Goal: Task Accomplishment & Management: Complete application form

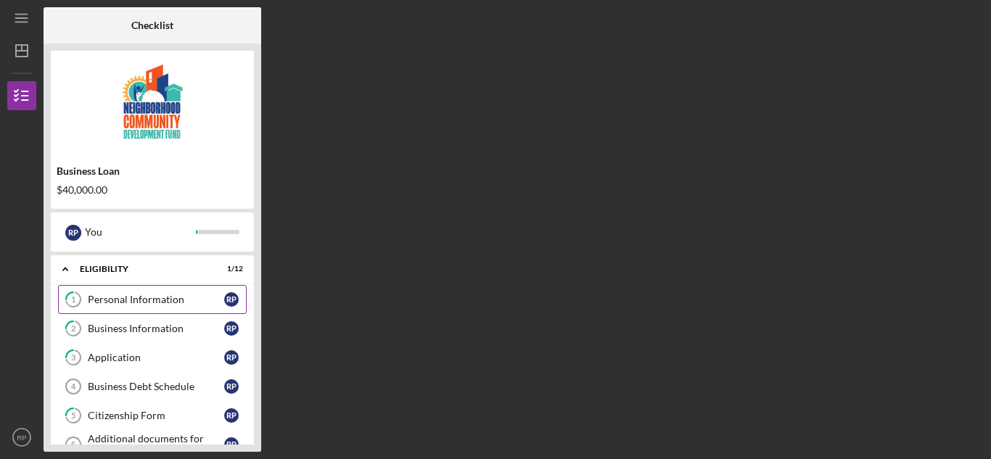
click at [142, 299] on div "Personal Information" at bounding box center [156, 300] width 136 height 12
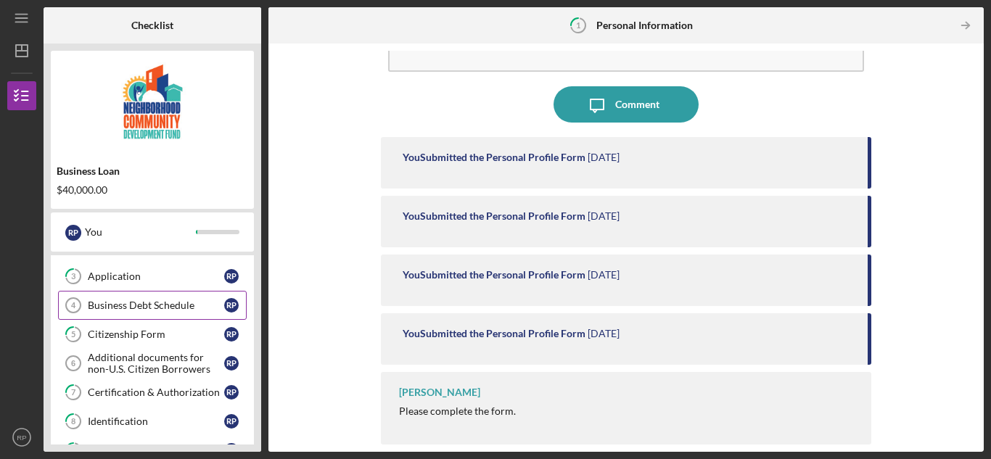
scroll to position [268, 0]
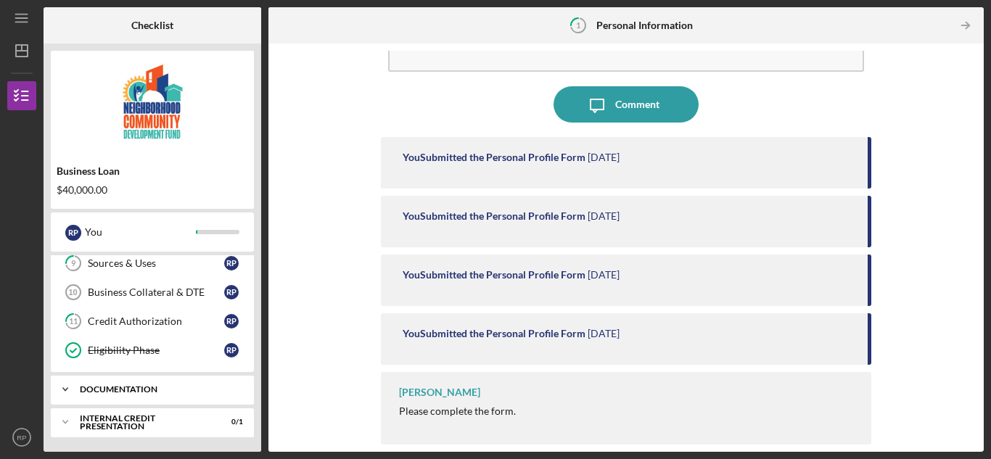
click at [112, 388] on div "documentation" at bounding box center [158, 389] width 156 height 9
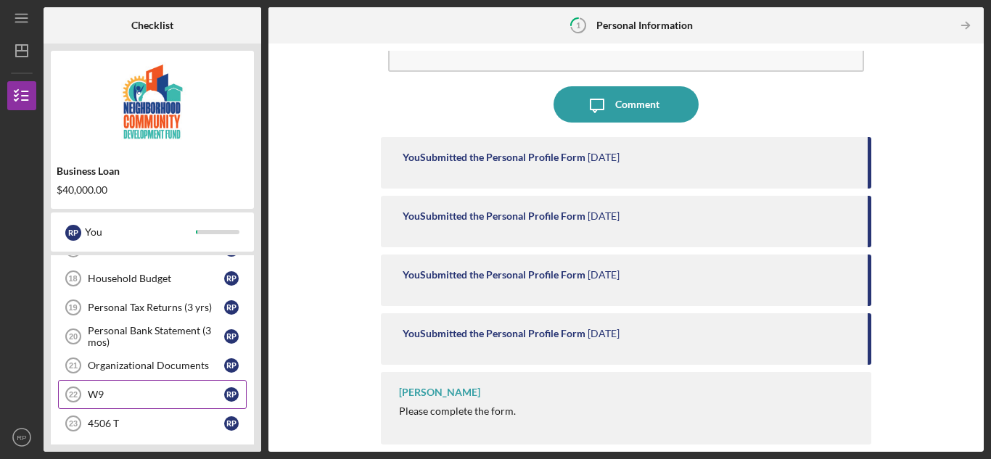
scroll to position [559, 0]
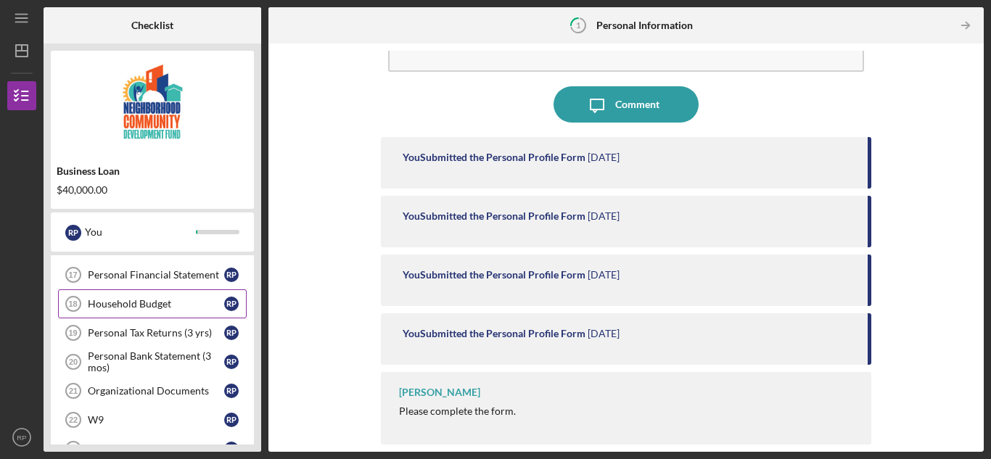
click at [156, 304] on div "Household Budget" at bounding box center [156, 304] width 136 height 12
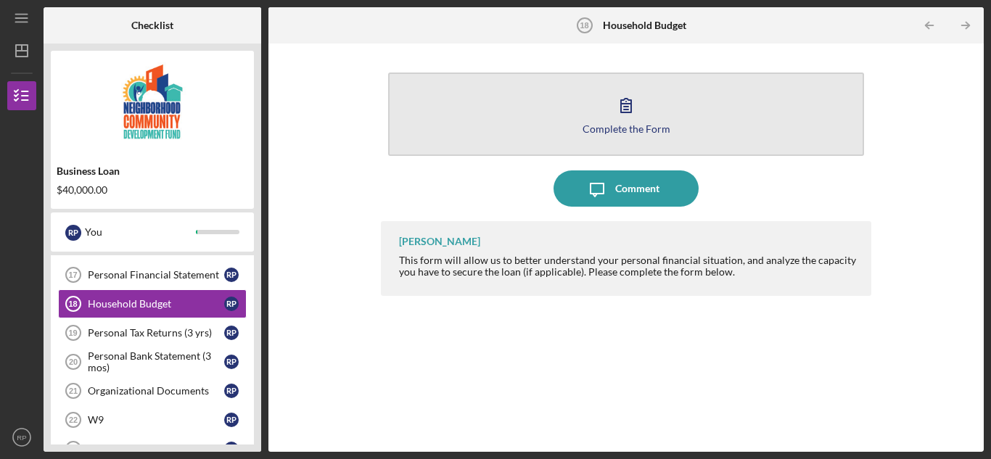
click at [631, 126] on div "Complete the Form" at bounding box center [627, 128] width 88 height 11
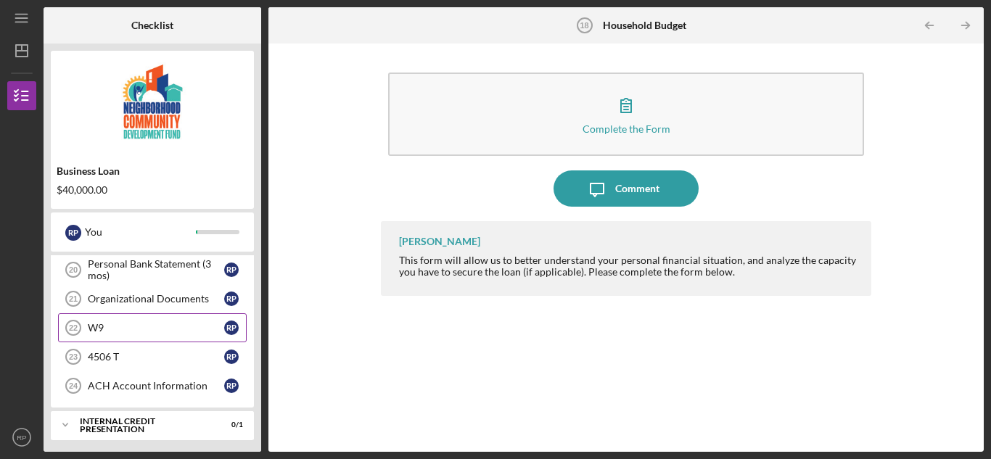
scroll to position [654, 0]
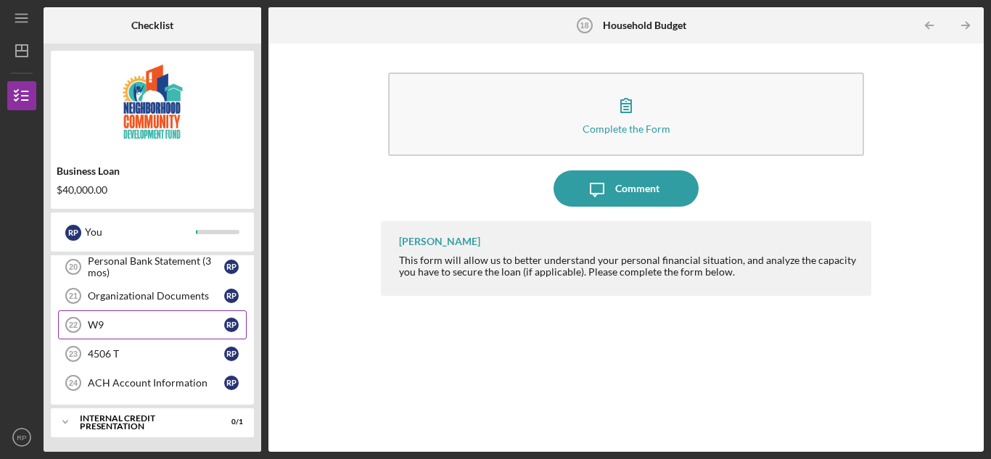
click at [99, 321] on div "W9" at bounding box center [156, 325] width 136 height 12
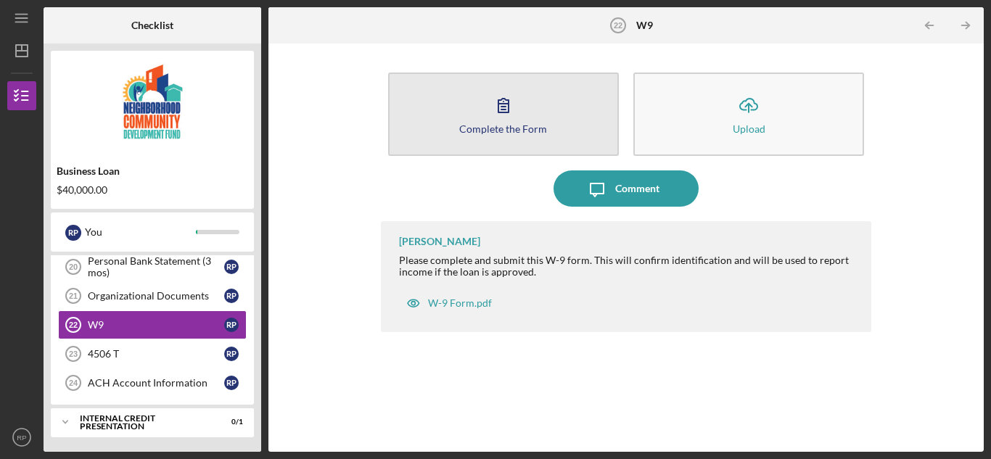
click at [491, 126] on div "Complete the Form" at bounding box center [503, 128] width 88 height 11
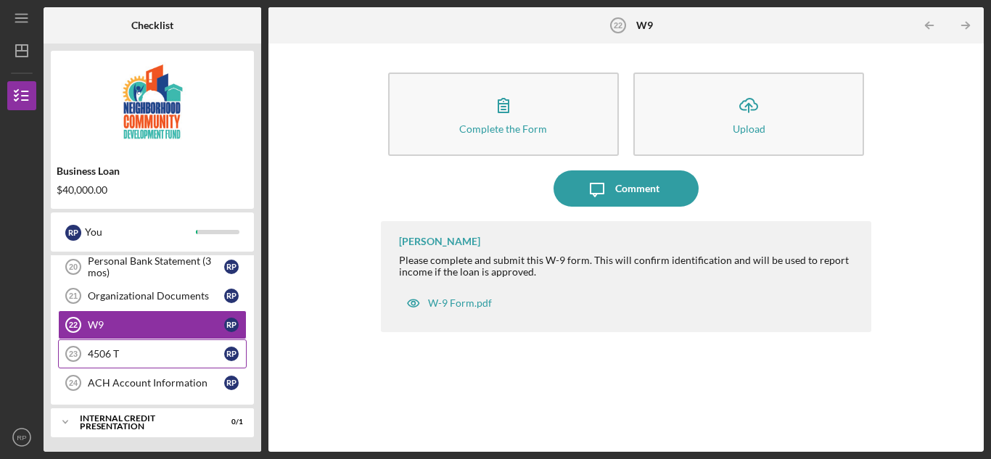
click at [126, 351] on div "4506 T" at bounding box center [156, 354] width 136 height 12
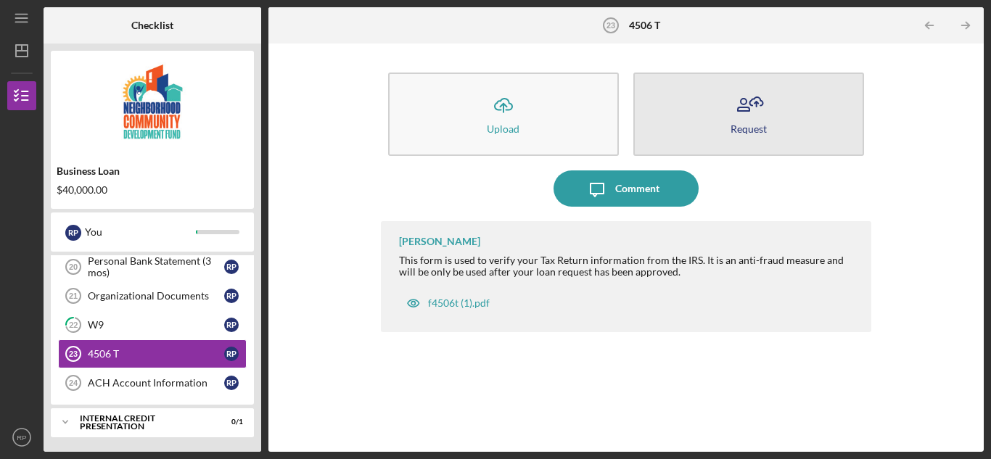
click at [744, 123] on div "Request" at bounding box center [749, 128] width 36 height 11
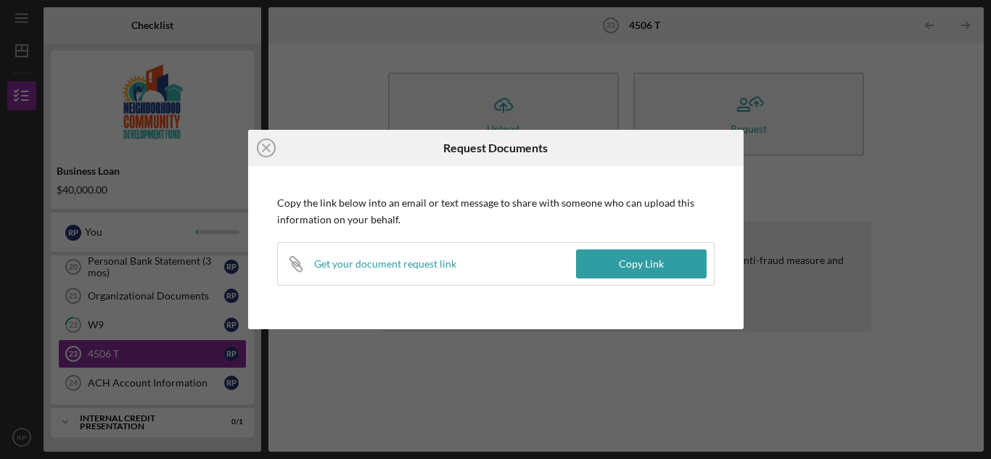
click at [259, 147] on icon "Icon/Close" at bounding box center [266, 148] width 36 height 36
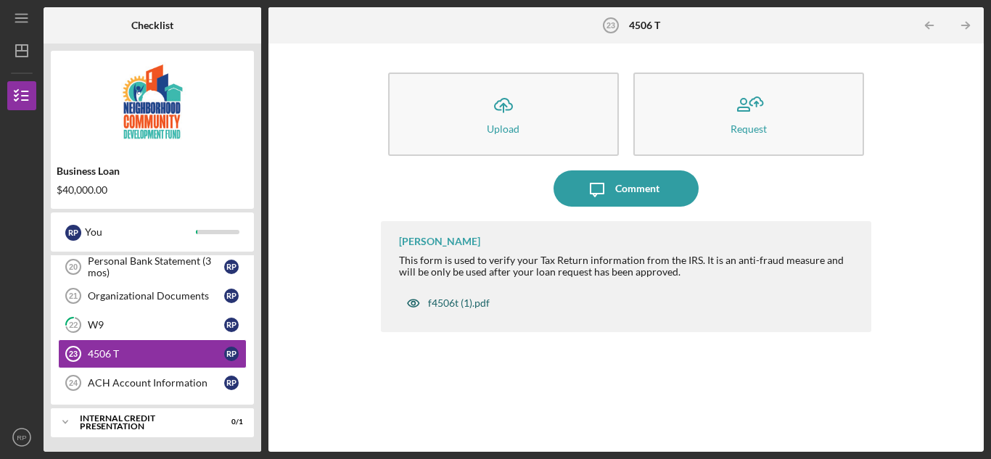
click at [448, 298] on div "f4506t (1).pdf" at bounding box center [459, 303] width 62 height 12
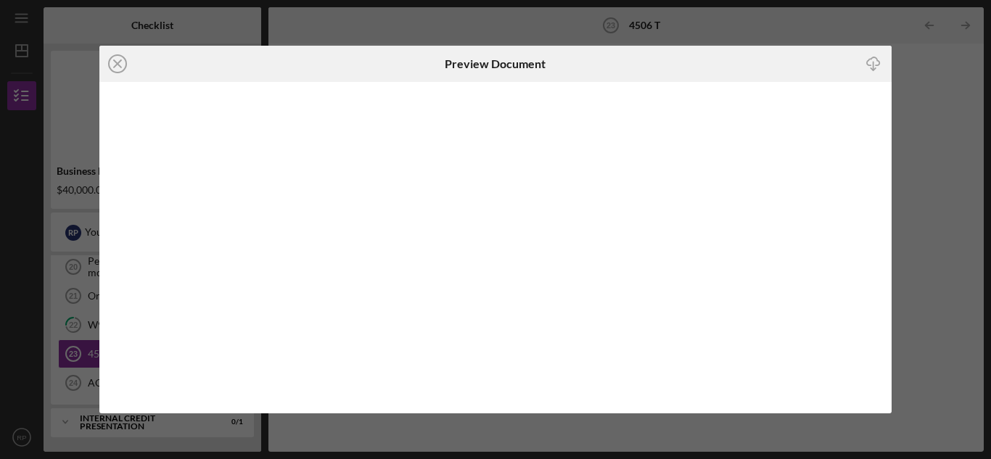
click at [873, 57] on icon "Icon/Download" at bounding box center [874, 64] width 33 height 33
click at [120, 67] on line at bounding box center [117, 63] width 7 height 7
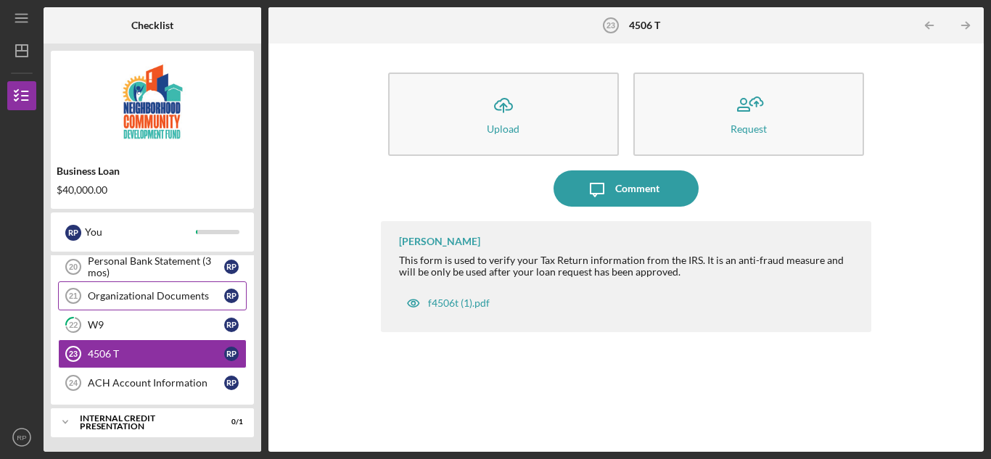
click at [138, 297] on div "Organizational Documents" at bounding box center [156, 296] width 136 height 12
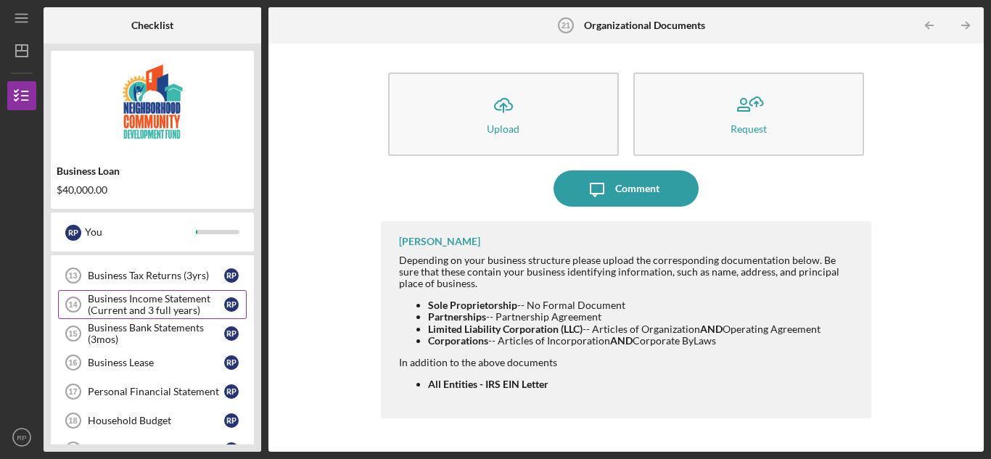
scroll to position [436, 0]
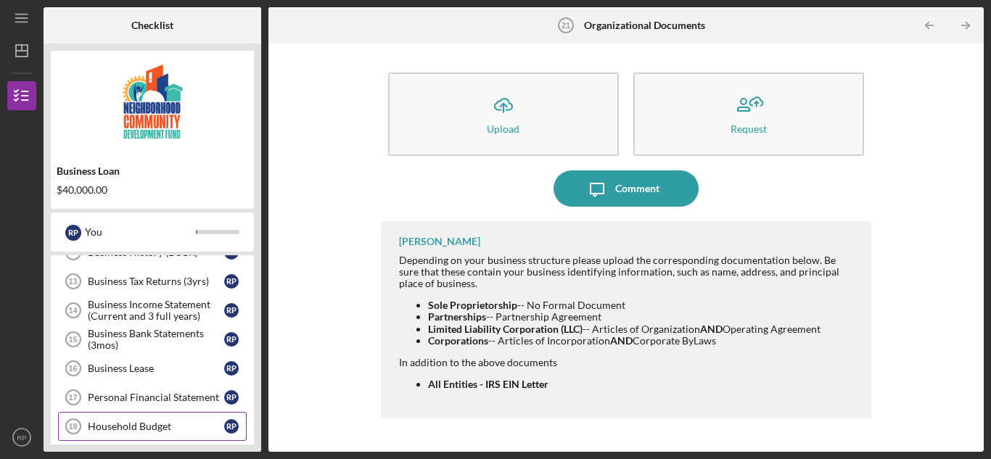
click at [145, 426] on div "Household Budget" at bounding box center [156, 427] width 136 height 12
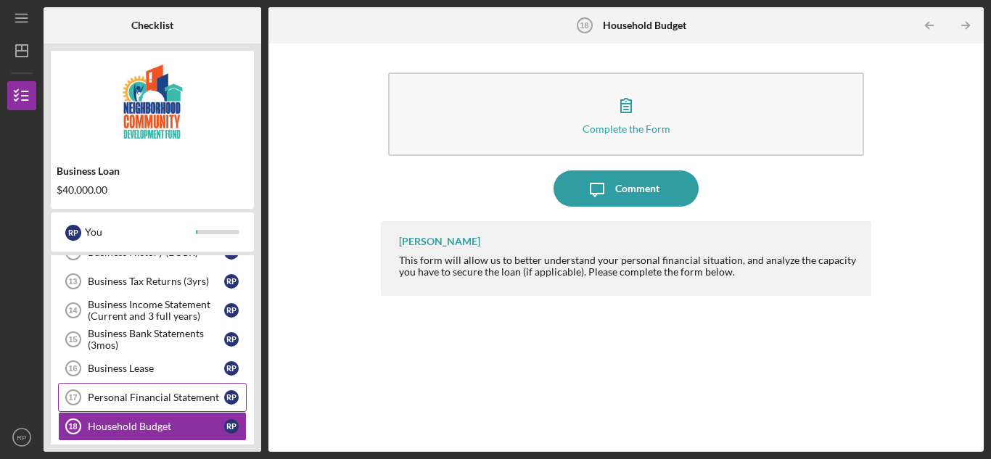
click at [153, 390] on link "Personal Financial Statement 17 Personal Financial Statement R P" at bounding box center [152, 397] width 189 height 29
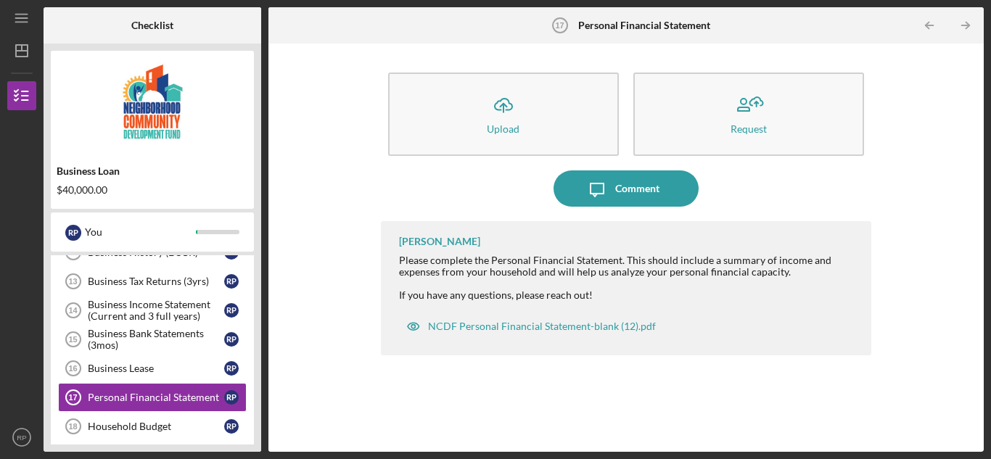
click at [58, 383] on link "Personal Financial Statement 17 Personal Financial Statement R P" at bounding box center [152, 397] width 189 height 29
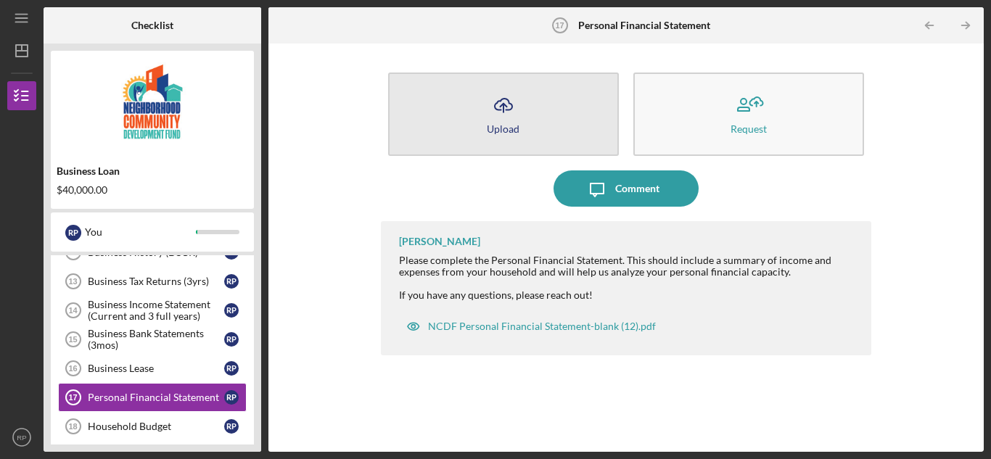
click at [509, 106] on icon "Icon/Upload" at bounding box center [503, 105] width 36 height 36
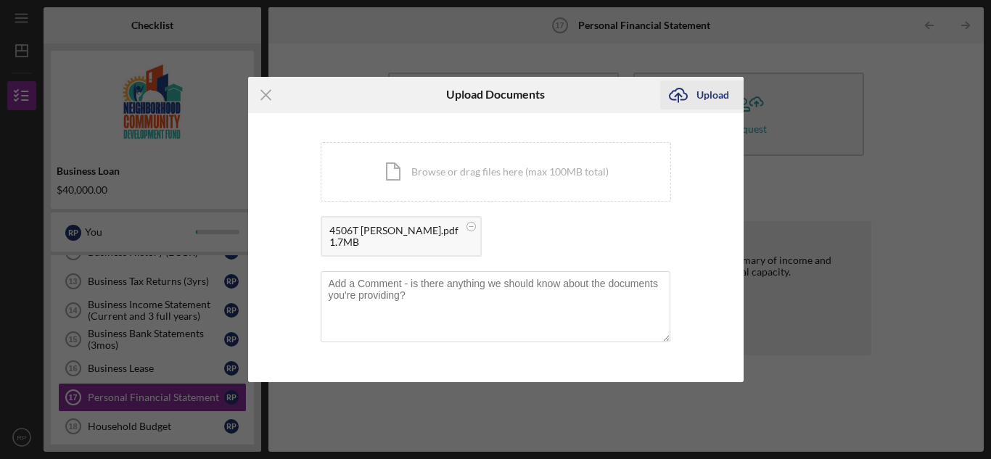
click at [676, 93] on icon "Icon/Upload" at bounding box center [678, 95] width 36 height 36
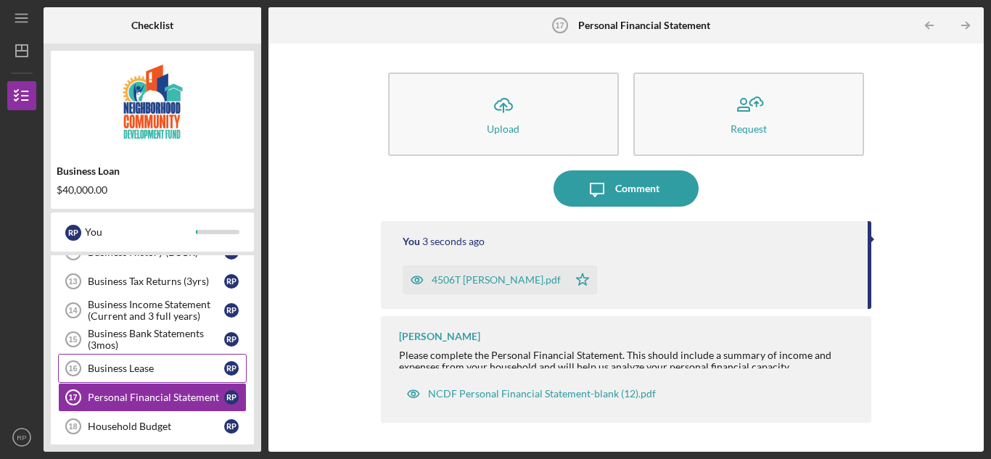
click at [133, 366] on div "Business Lease" at bounding box center [156, 369] width 136 height 12
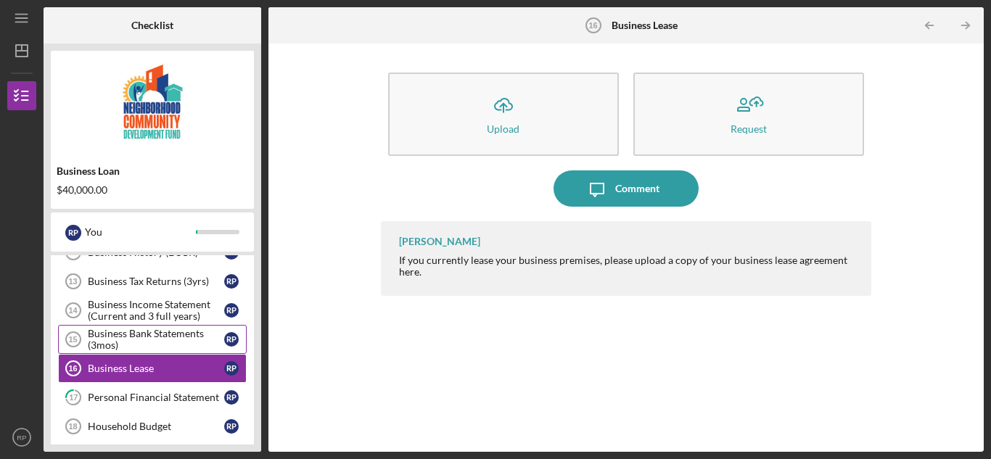
click at [131, 335] on div "Business Bank Statements (3mos)" at bounding box center [156, 339] width 136 height 23
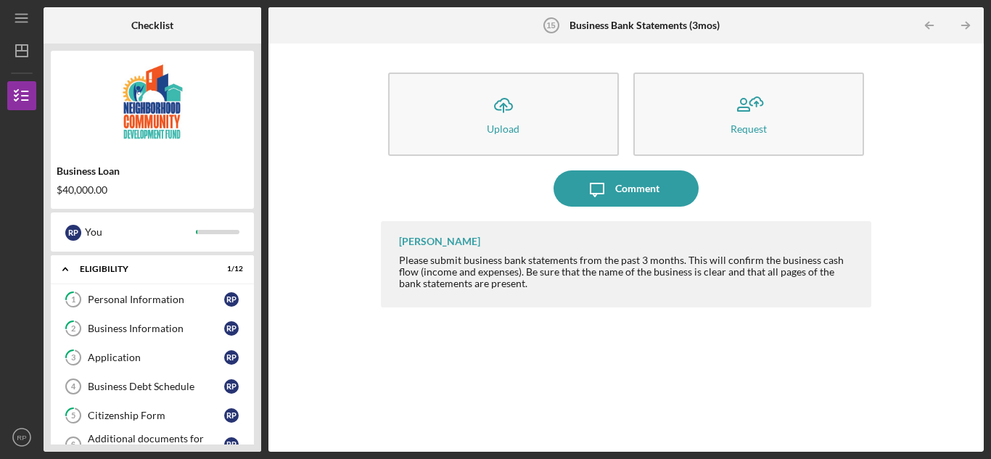
click at [326, 213] on div "Icon/Upload Upload Request Icon/Message Comment [PERSON_NAME] Please submit bus…" at bounding box center [626, 248] width 701 height 394
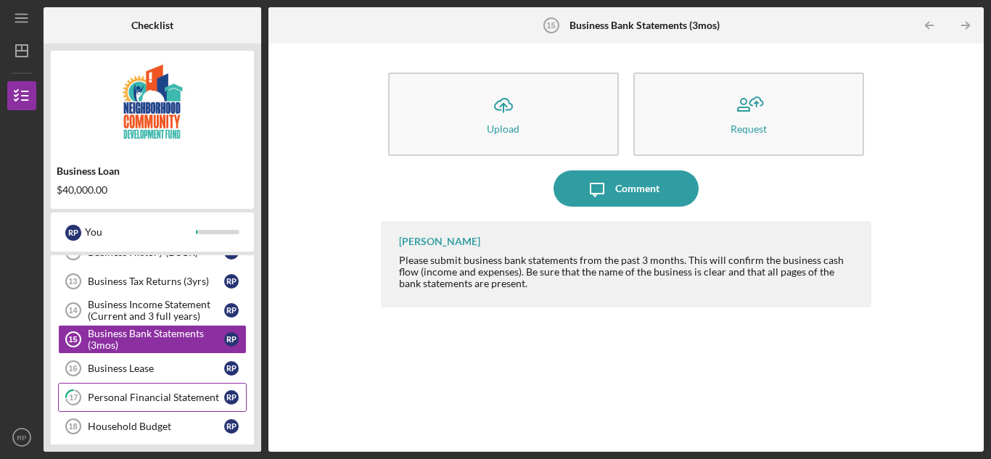
scroll to position [363, 0]
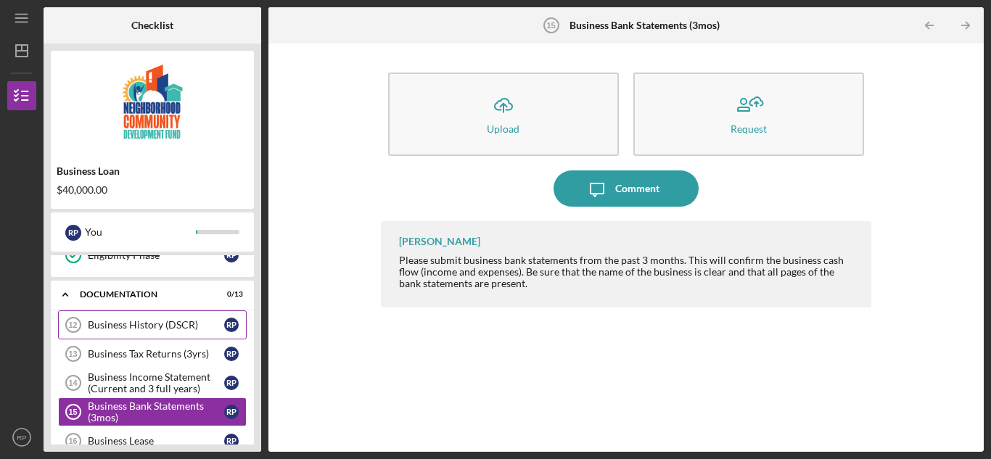
click at [167, 320] on div "Business History (DSCR)" at bounding box center [156, 325] width 136 height 12
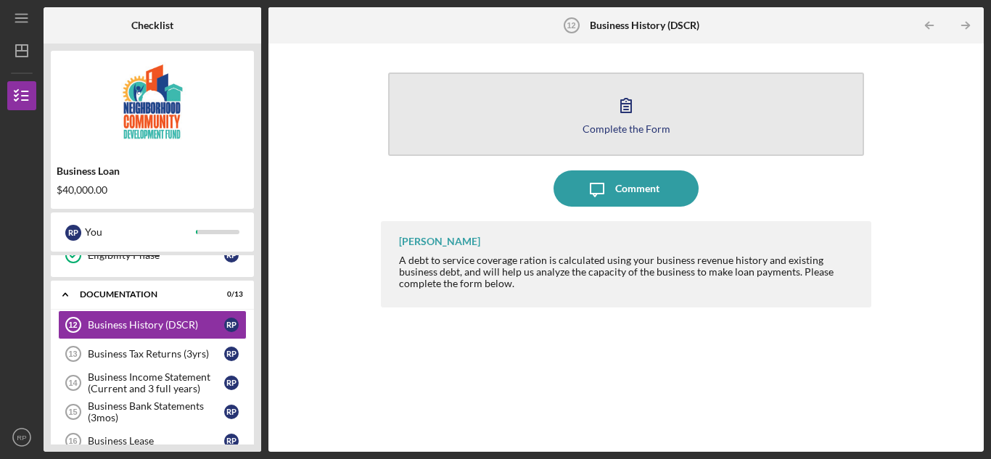
click at [616, 132] on div "Complete the Form" at bounding box center [627, 128] width 88 height 11
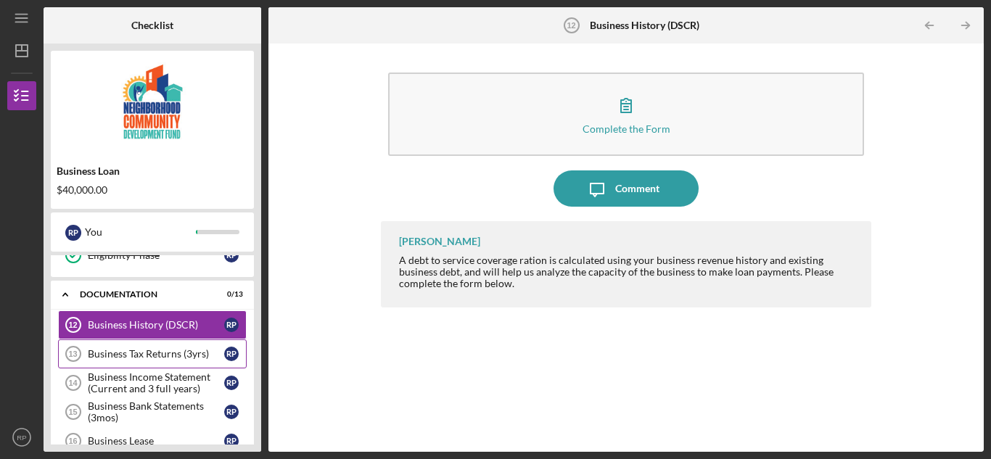
click at [148, 354] on div "Business Tax Returns (3yrs)" at bounding box center [156, 354] width 136 height 12
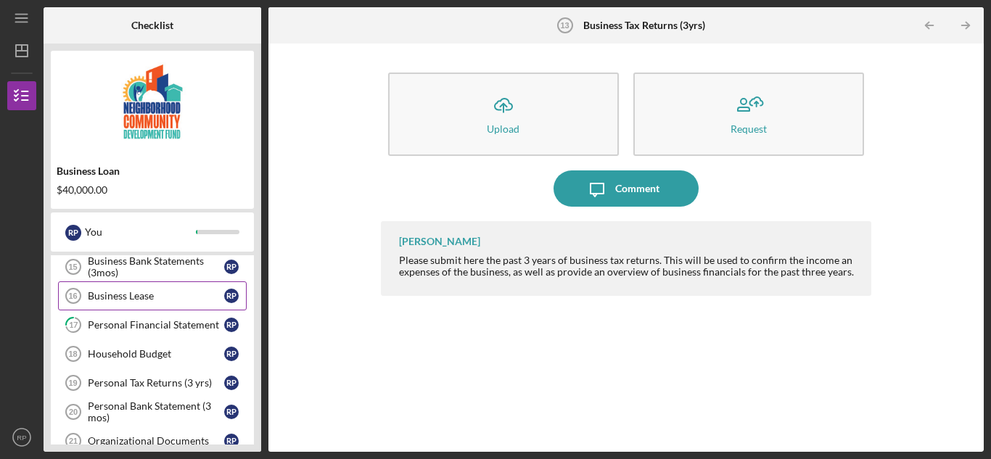
scroll to position [581, 0]
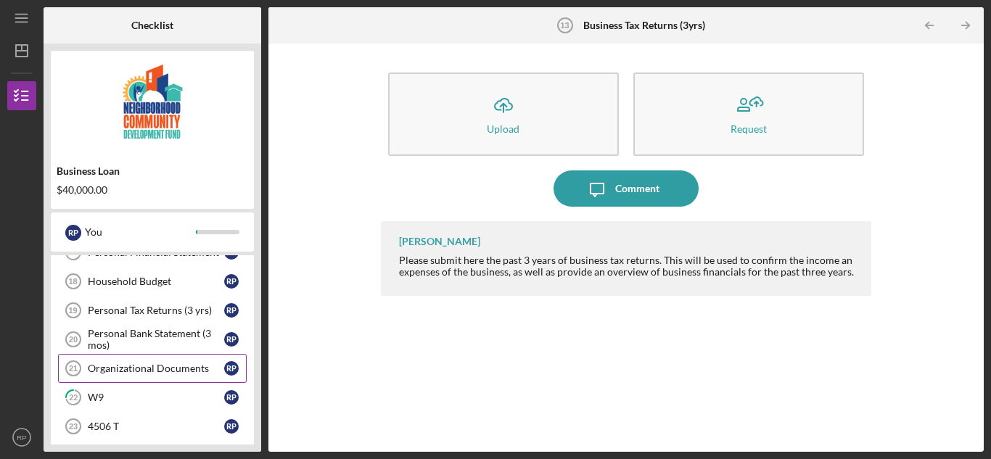
click at [148, 372] on div "Organizational Documents" at bounding box center [156, 369] width 136 height 12
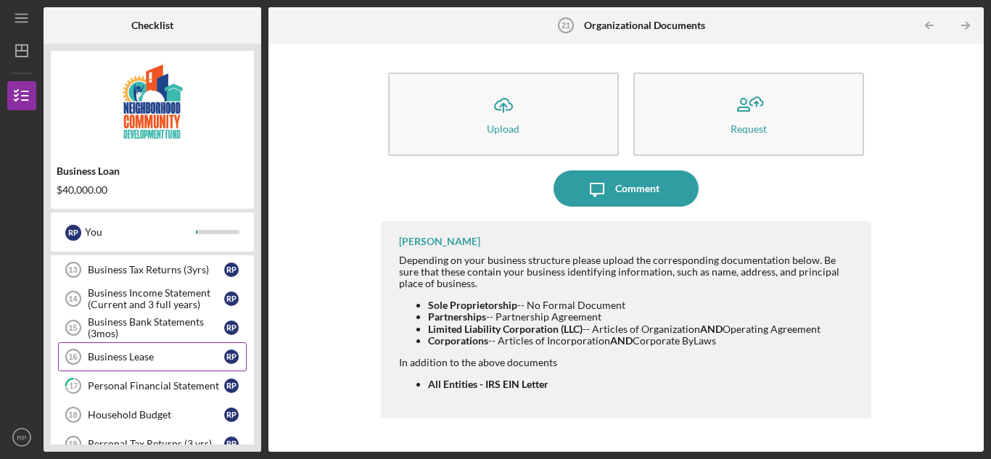
scroll to position [436, 0]
